Goal: Task Accomplishment & Management: Complete application form

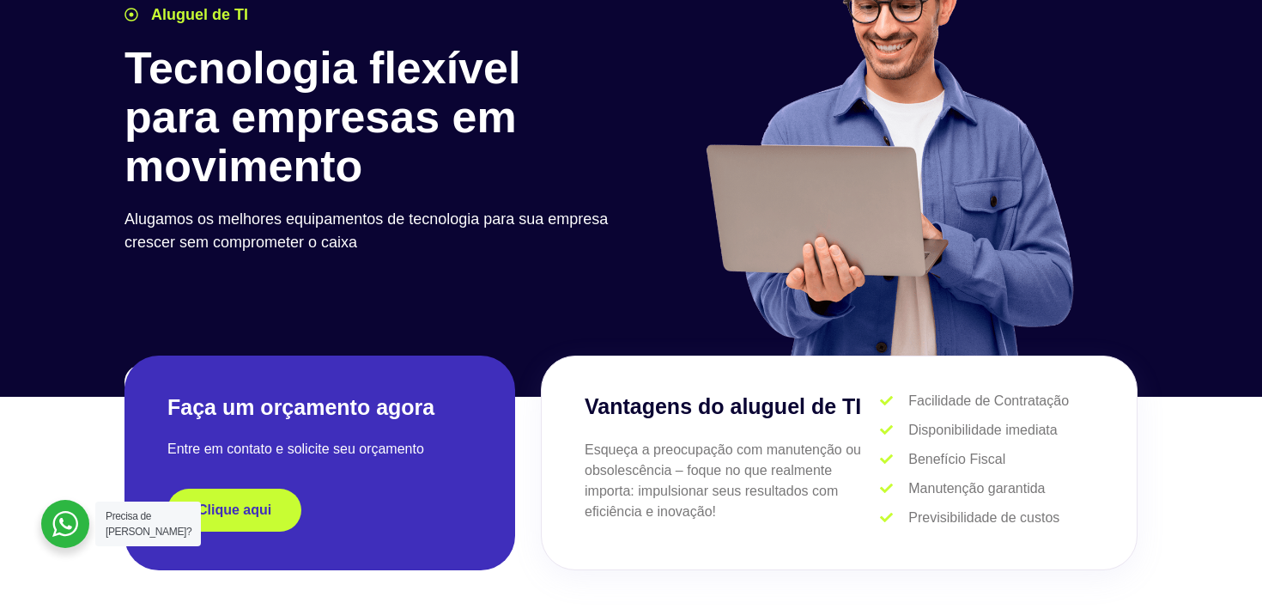
scroll to position [279, 0]
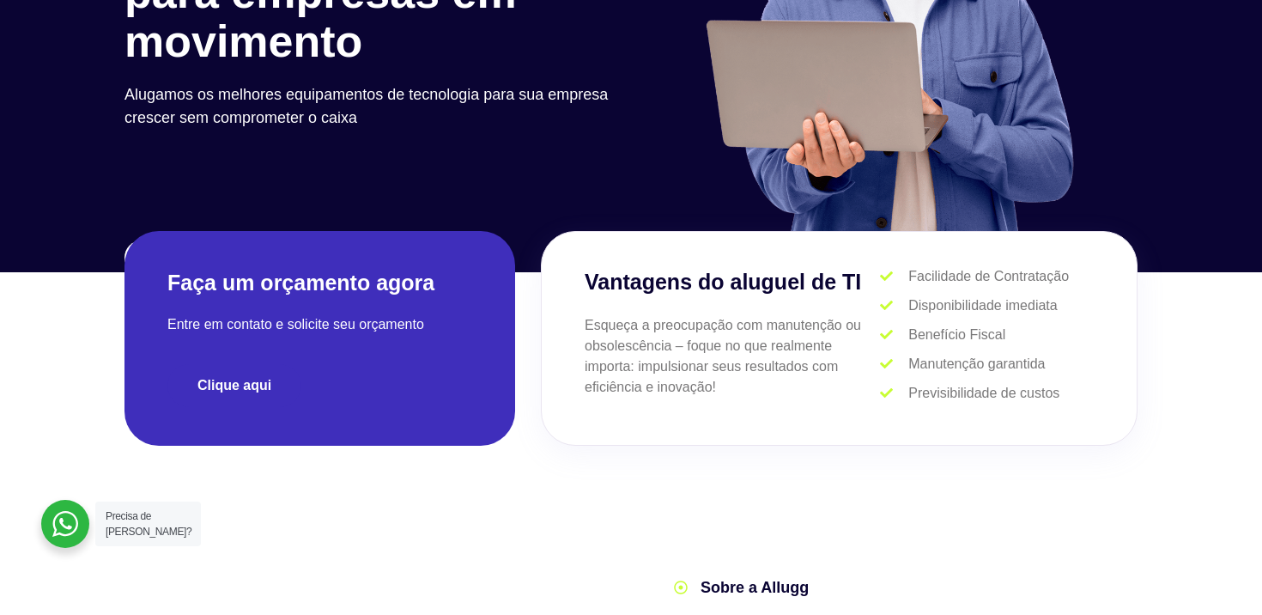
click at [265, 385] on span "Clique aqui" at bounding box center [235, 386] width 74 height 14
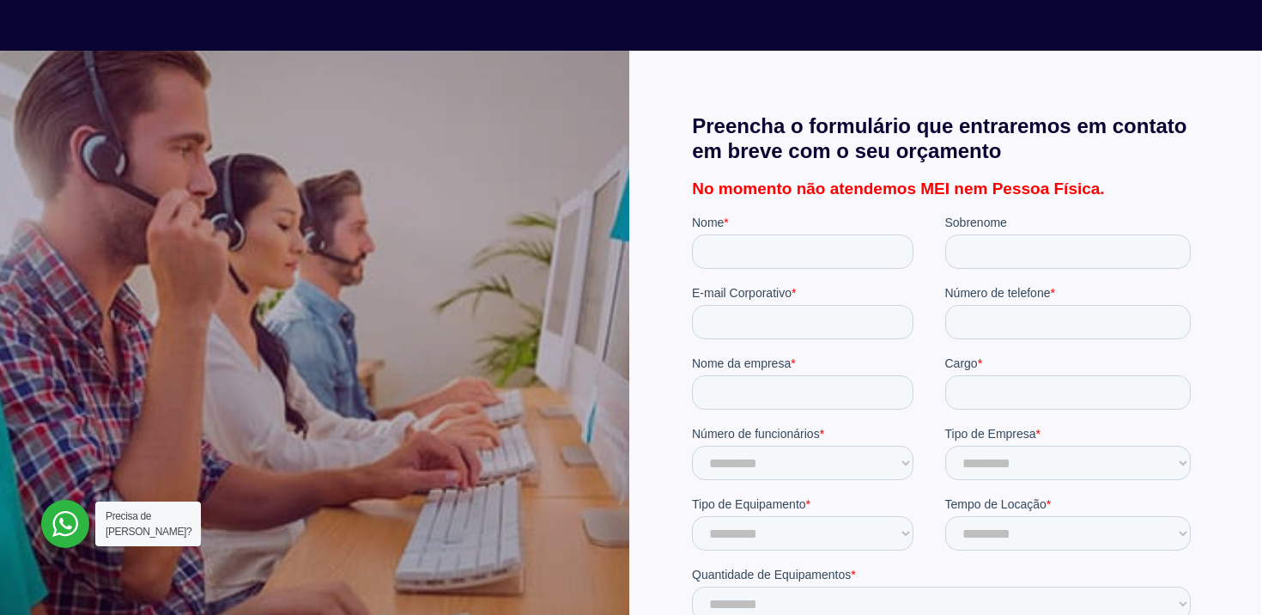
scroll to position [288, 0]
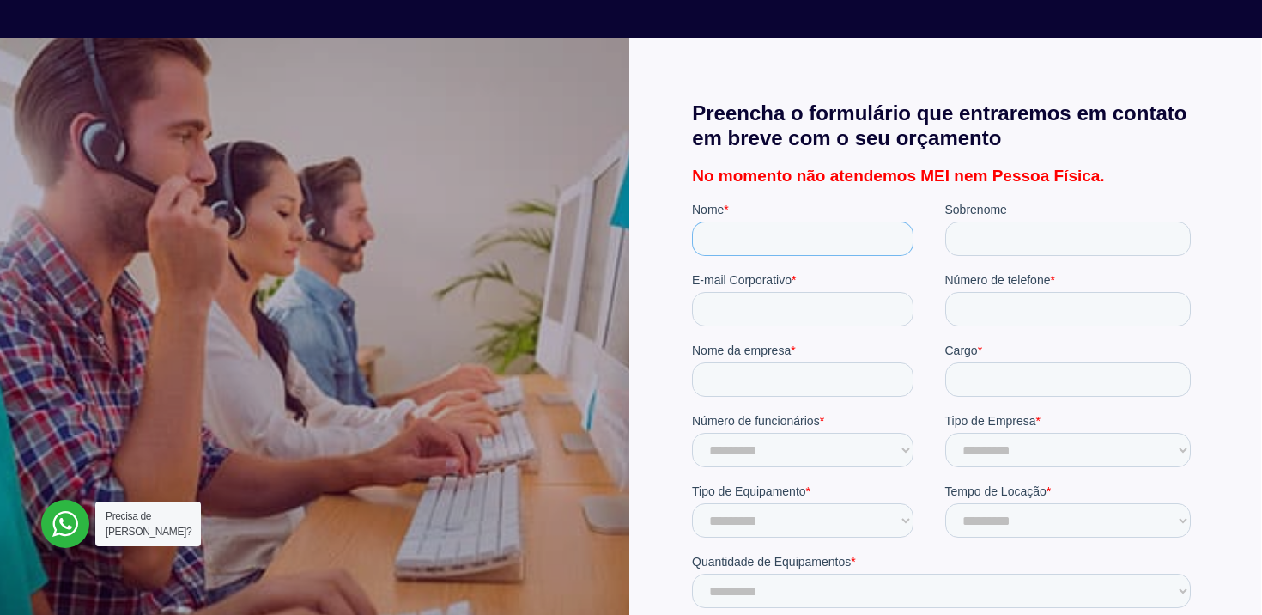
click at [718, 226] on input "Nome *" at bounding box center [803, 239] width 222 height 34
type input "*******"
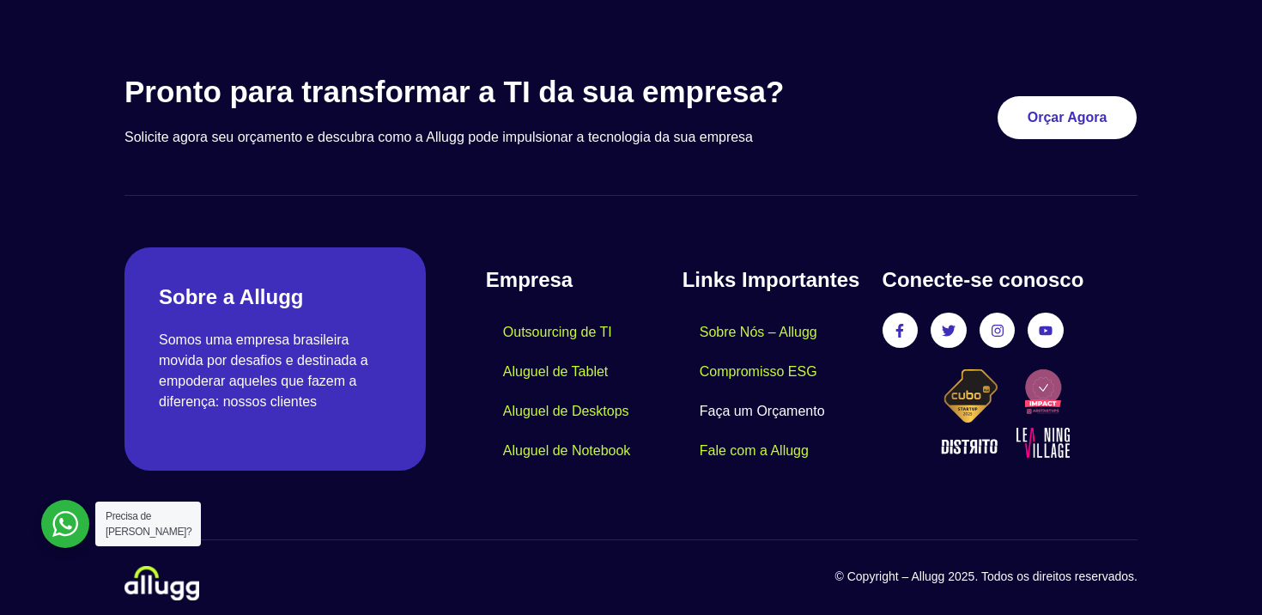
scroll to position [2174, 0]
